Goal: Transaction & Acquisition: Subscribe to service/newsletter

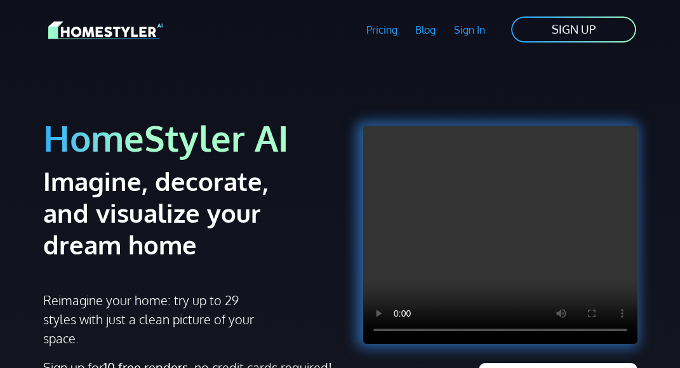
click at [587, 29] on link "SIGN UP" at bounding box center [574, 29] width 128 height 29
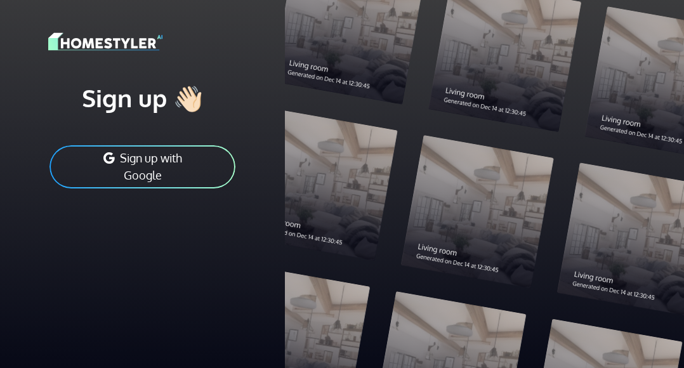
click at [173, 156] on button "Sign up with Google" at bounding box center [142, 167] width 189 height 46
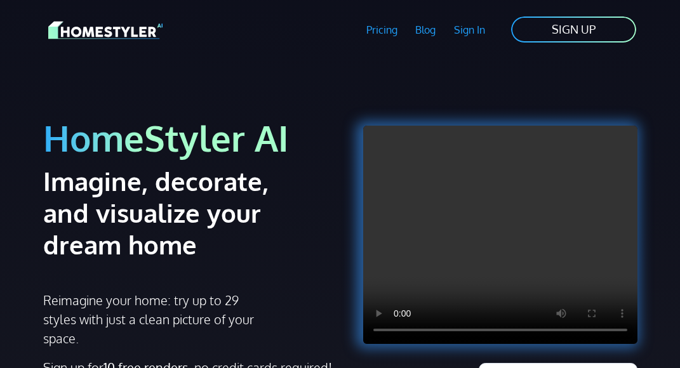
click at [555, 29] on link "SIGN UP" at bounding box center [574, 29] width 128 height 29
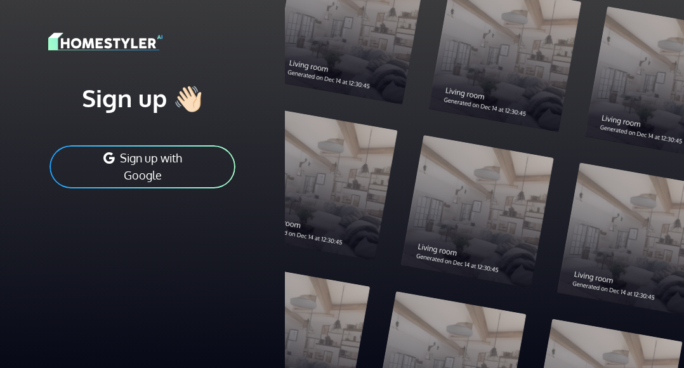
click at [146, 161] on button "Sign up with Google" at bounding box center [142, 167] width 189 height 46
